Goal: Navigation & Orientation: Find specific page/section

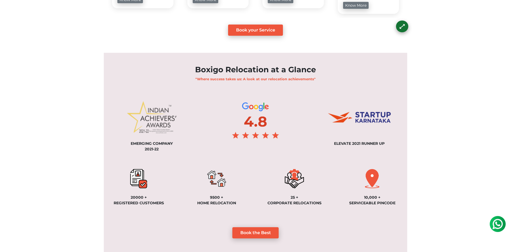
scroll to position [453, 0]
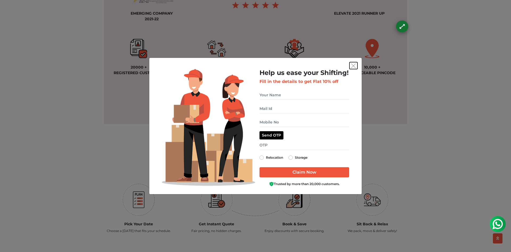
click at [353, 67] on img "get free quote dialog" at bounding box center [353, 65] width 5 height 5
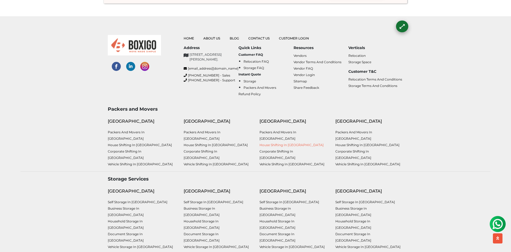
scroll to position [1405, 0]
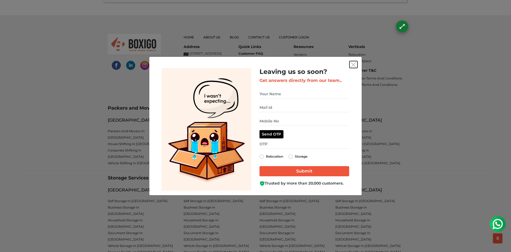
click at [355, 61] on button "get free quote dialog" at bounding box center [354, 64] width 8 height 7
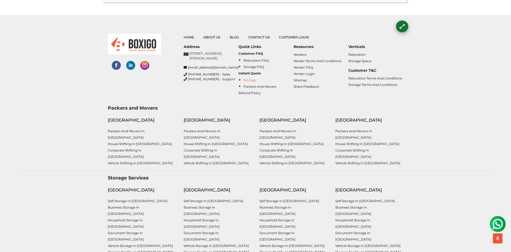
click at [252, 79] on link "Storage" at bounding box center [250, 80] width 13 height 4
click at [256, 87] on link "Packers and Movers" at bounding box center [260, 86] width 33 height 4
click at [215, 39] on ul "Home About Us Blog Contact Us Customer Login" at bounding box center [294, 37] width 220 height 6
click at [214, 38] on link "About Us" at bounding box center [212, 37] width 17 height 4
